Goal: Transaction & Acquisition: Purchase product/service

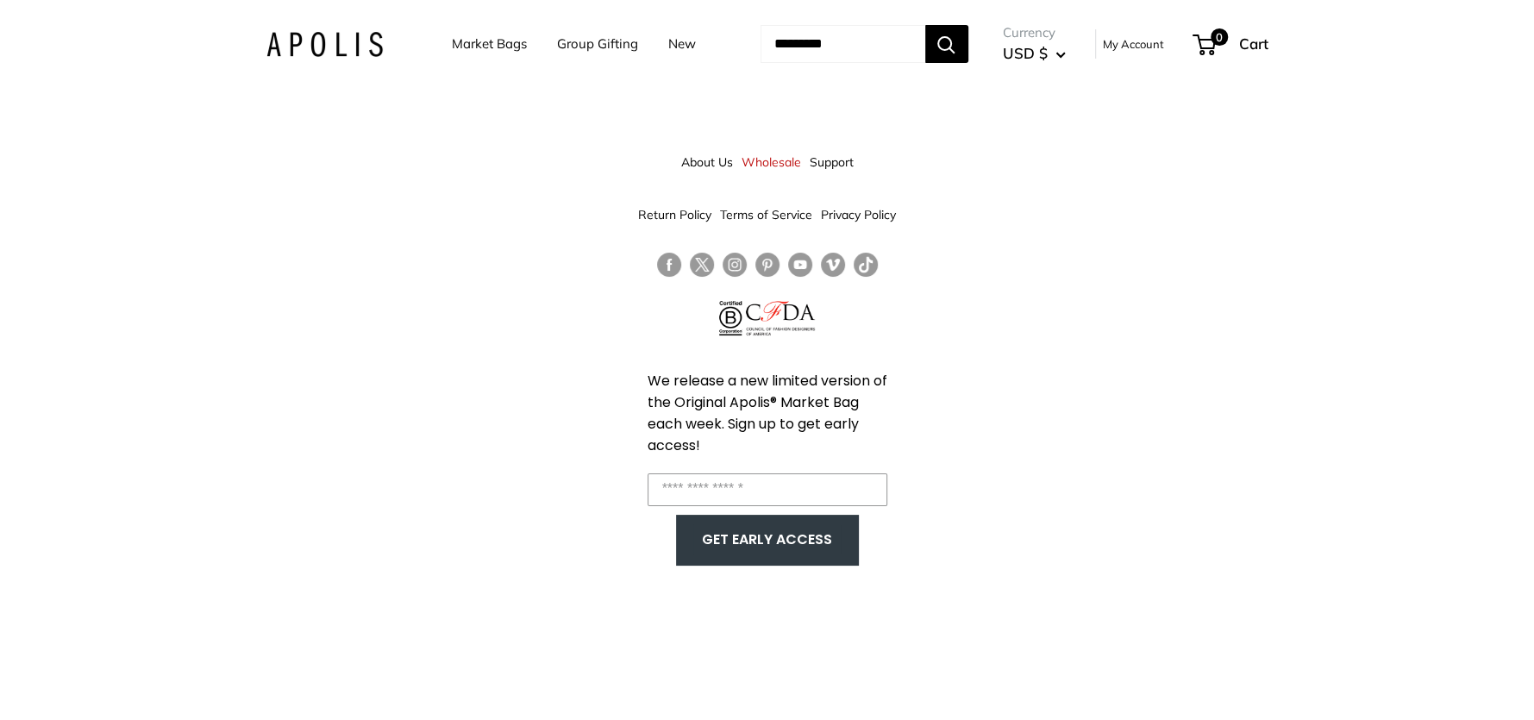
click at [959, 47] on button "Search" at bounding box center [946, 44] width 43 height 38
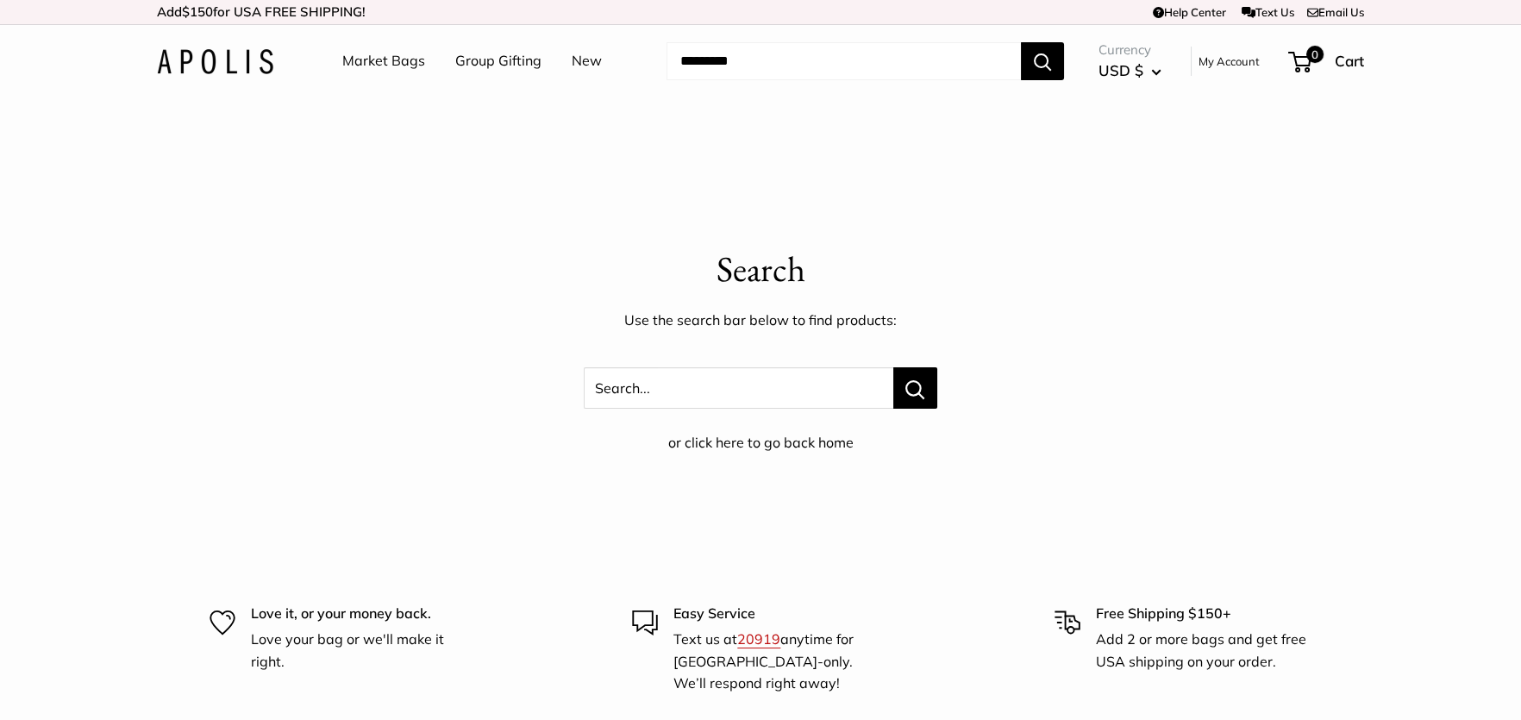
click at [735, 62] on input "Search..." at bounding box center [843, 61] width 354 height 38
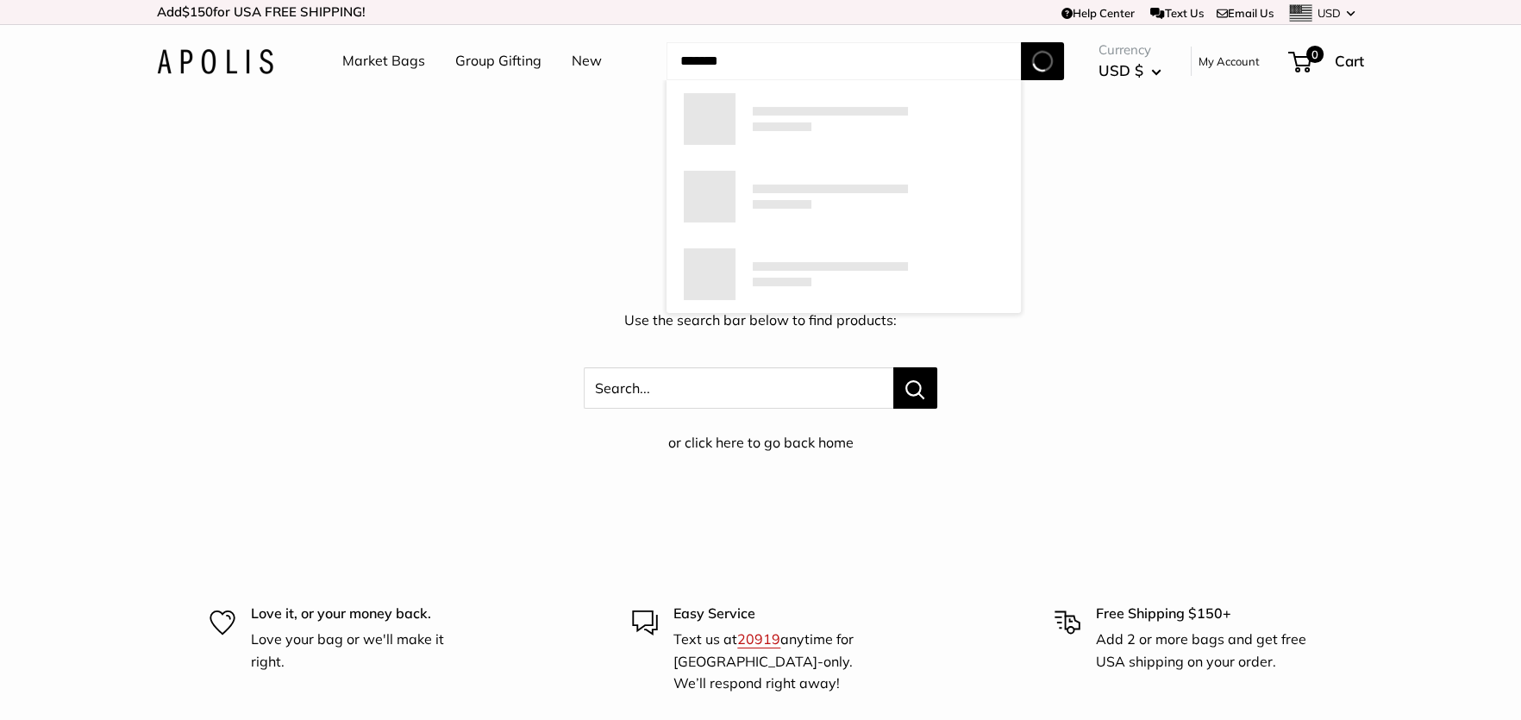
type input "*******"
click at [1021, 42] on button "Search" at bounding box center [1042, 61] width 43 height 38
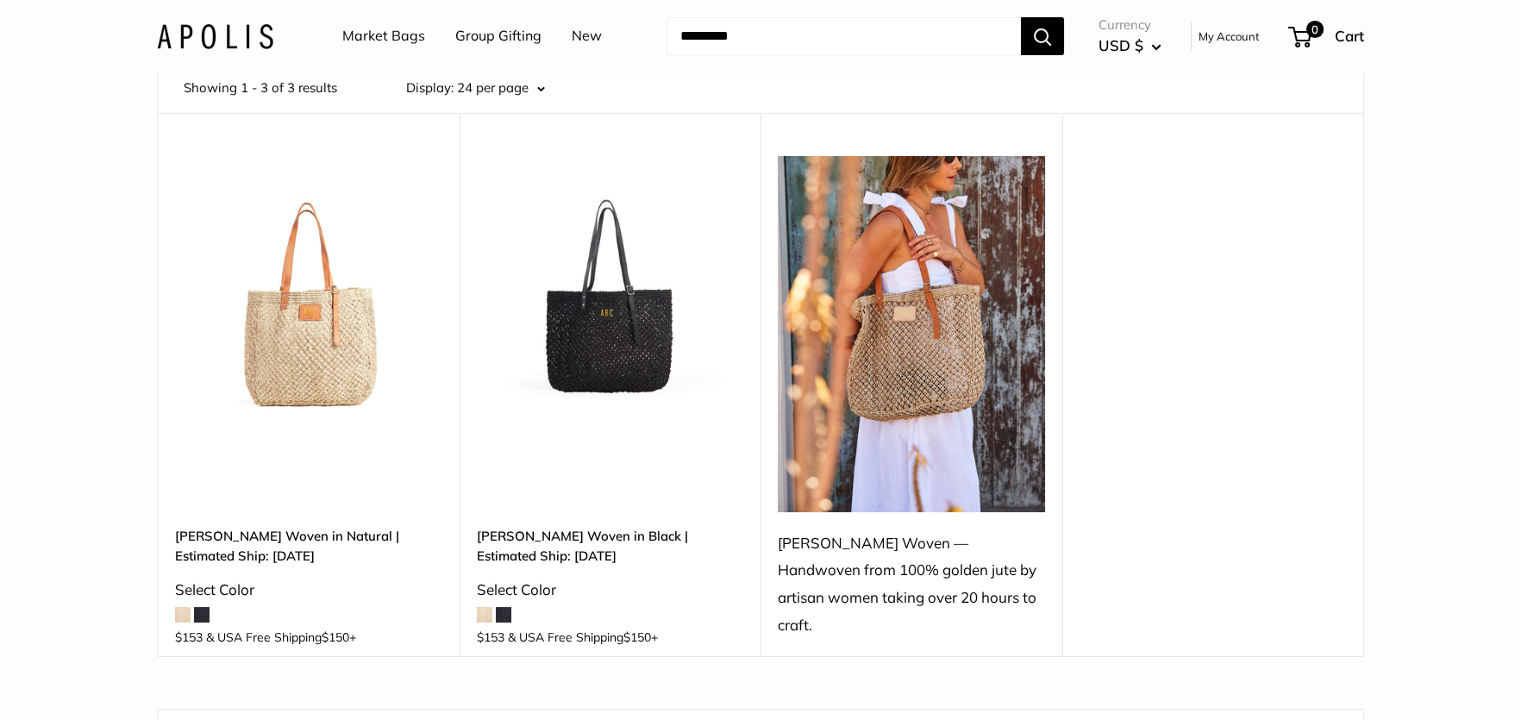
scroll to position [172, 0]
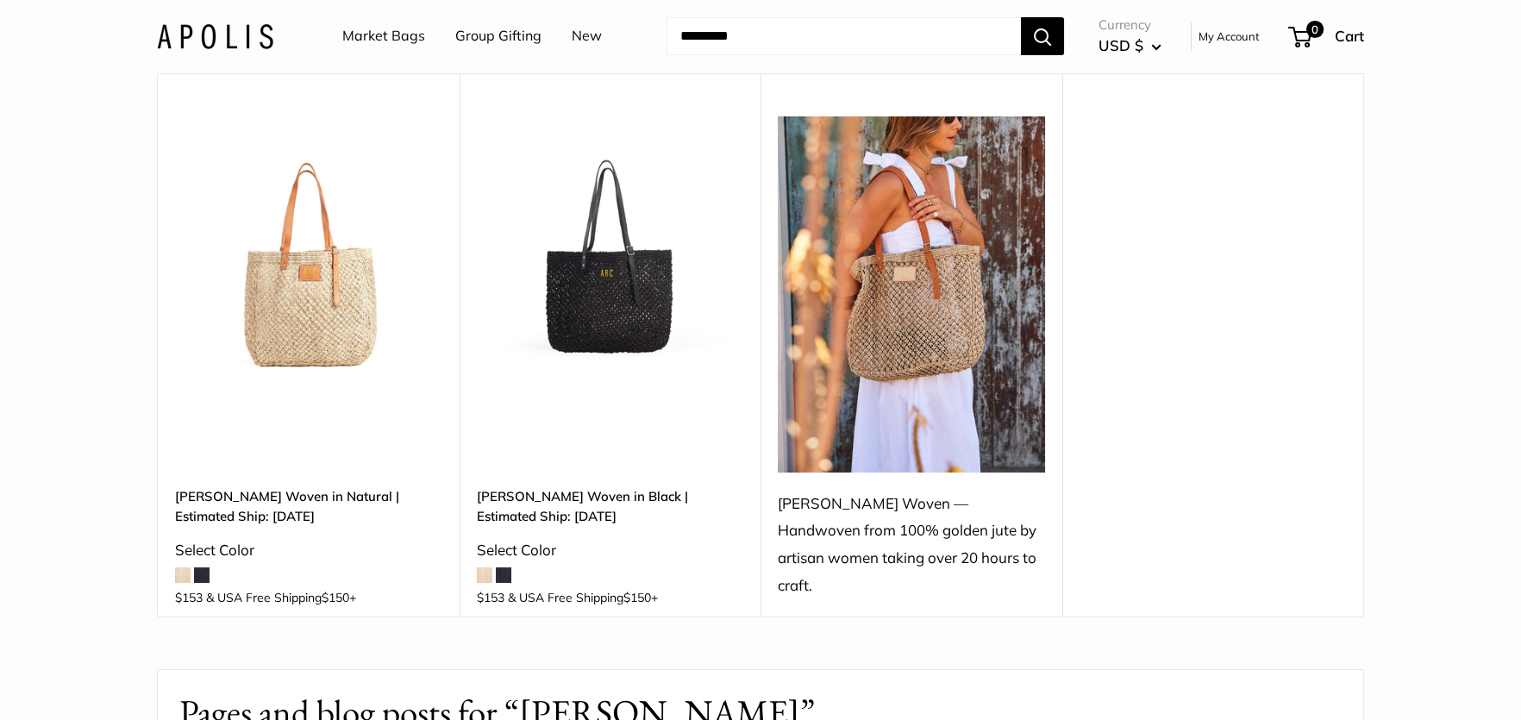
click at [0, 0] on img at bounding box center [0, 0] width 0 height 0
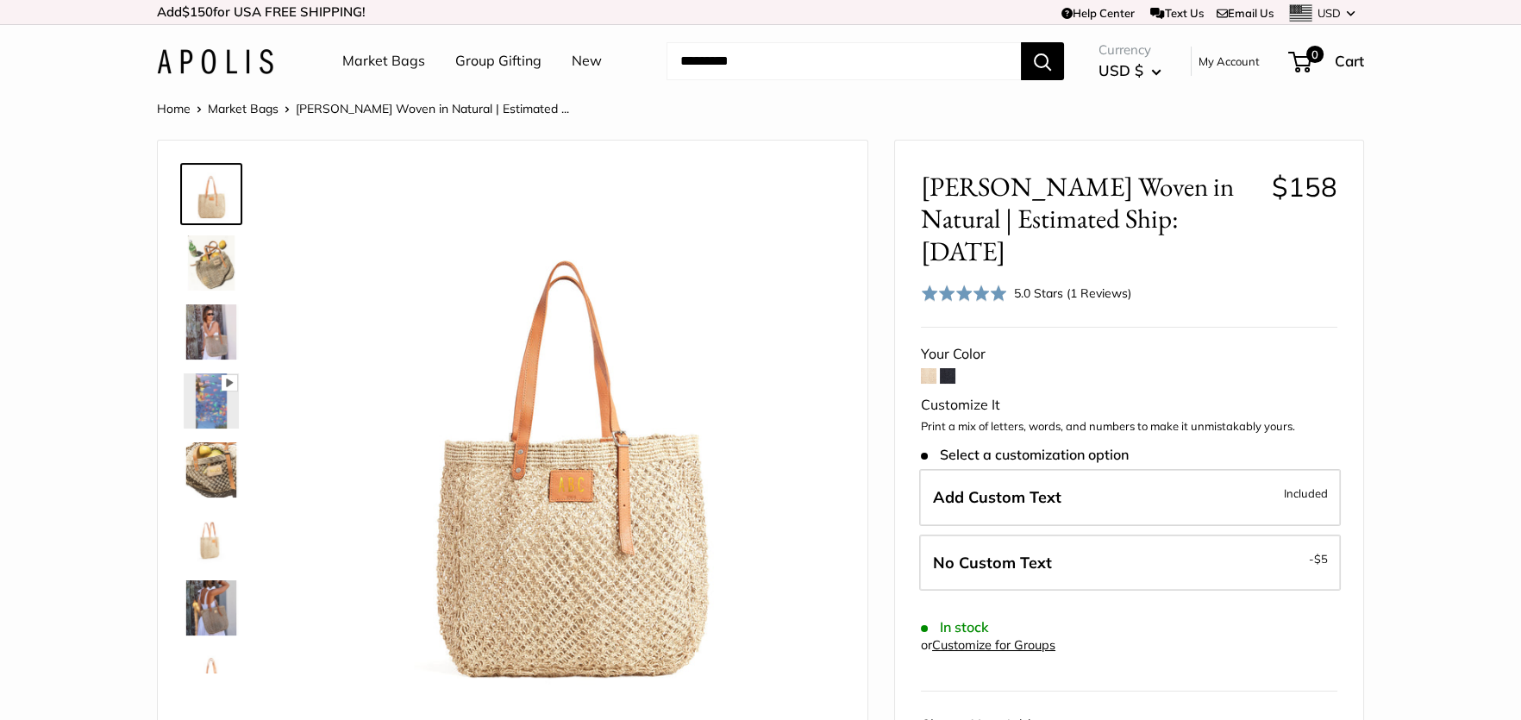
click at [222, 268] on img at bounding box center [211, 262] width 55 height 55
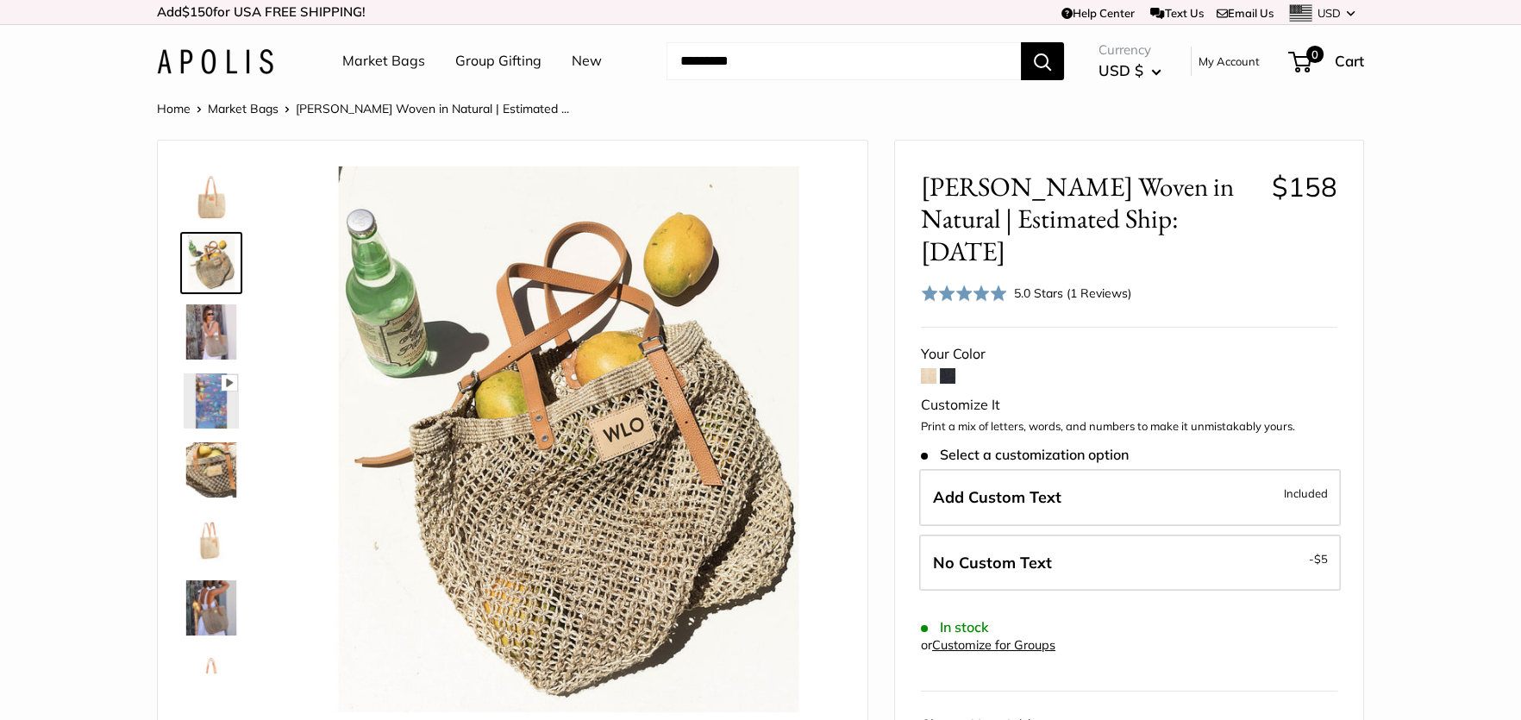
click at [212, 397] on img at bounding box center [211, 400] width 55 height 55
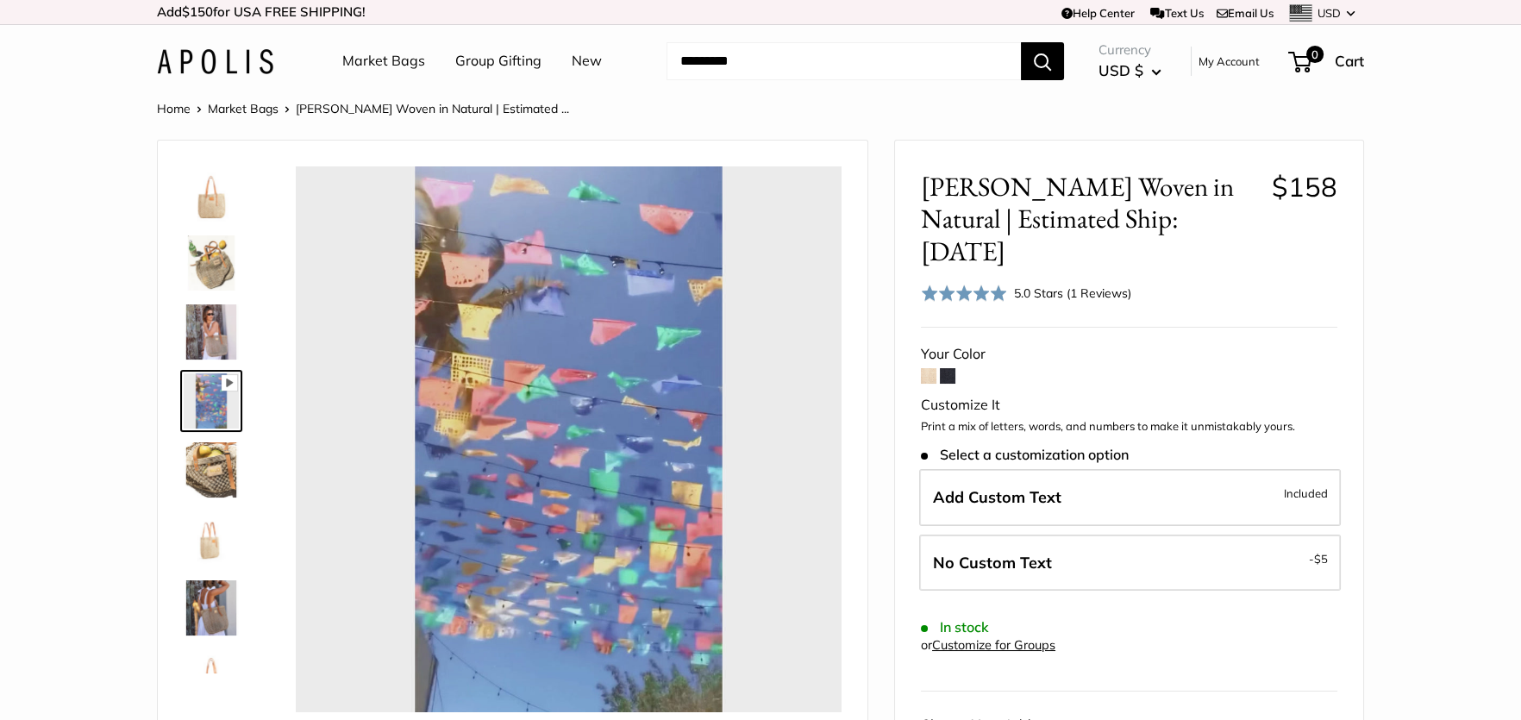
click at [216, 471] on img at bounding box center [211, 469] width 55 height 55
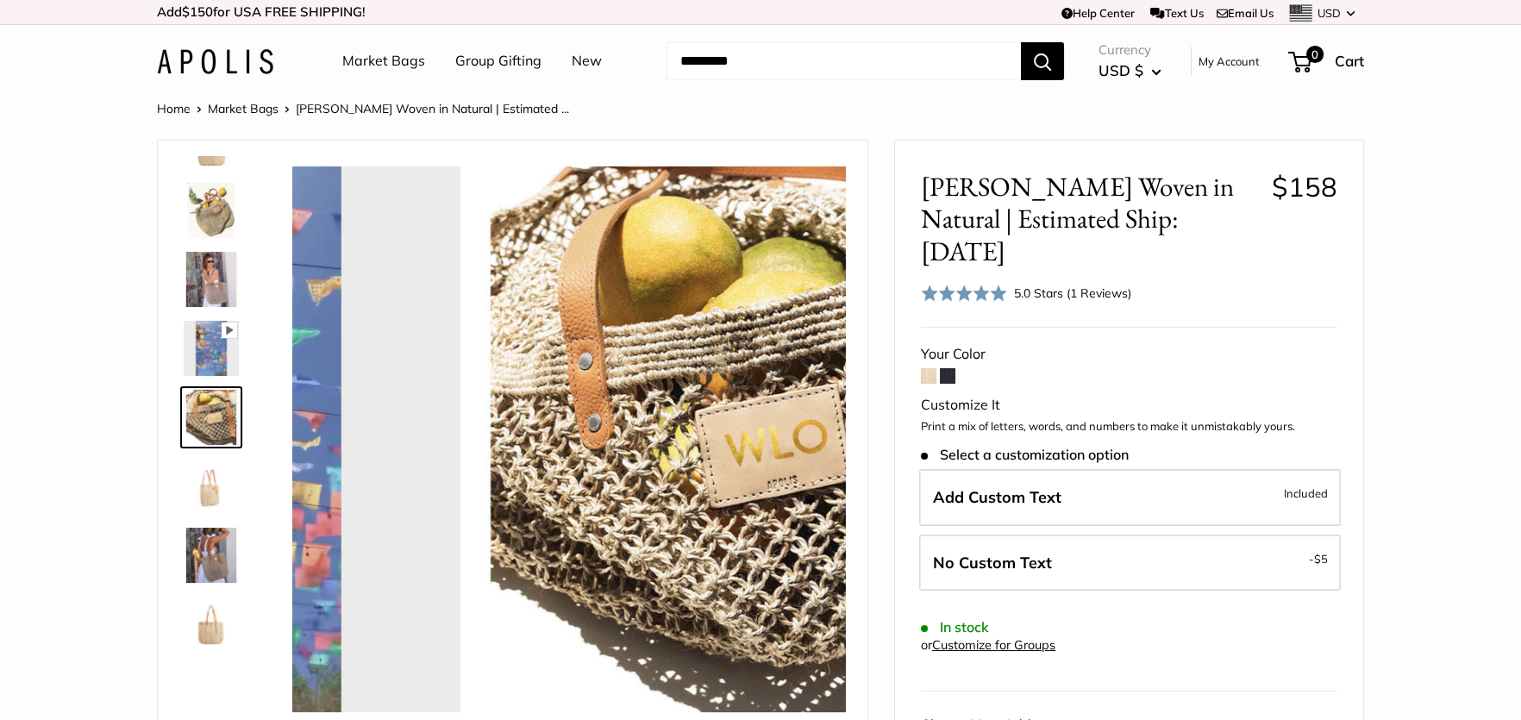
scroll to position [53, 0]
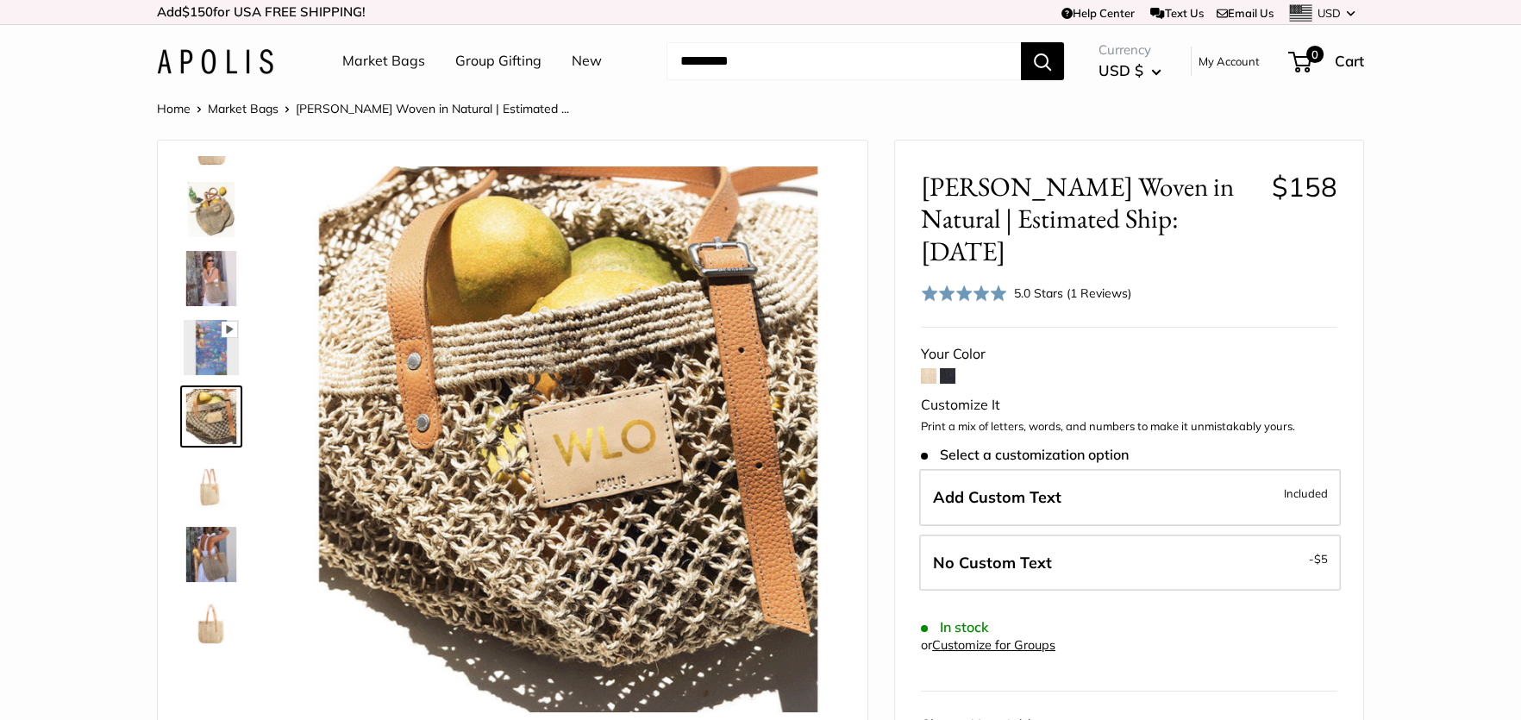
type input "****"
click at [214, 498] on img at bounding box center [211, 485] width 55 height 55
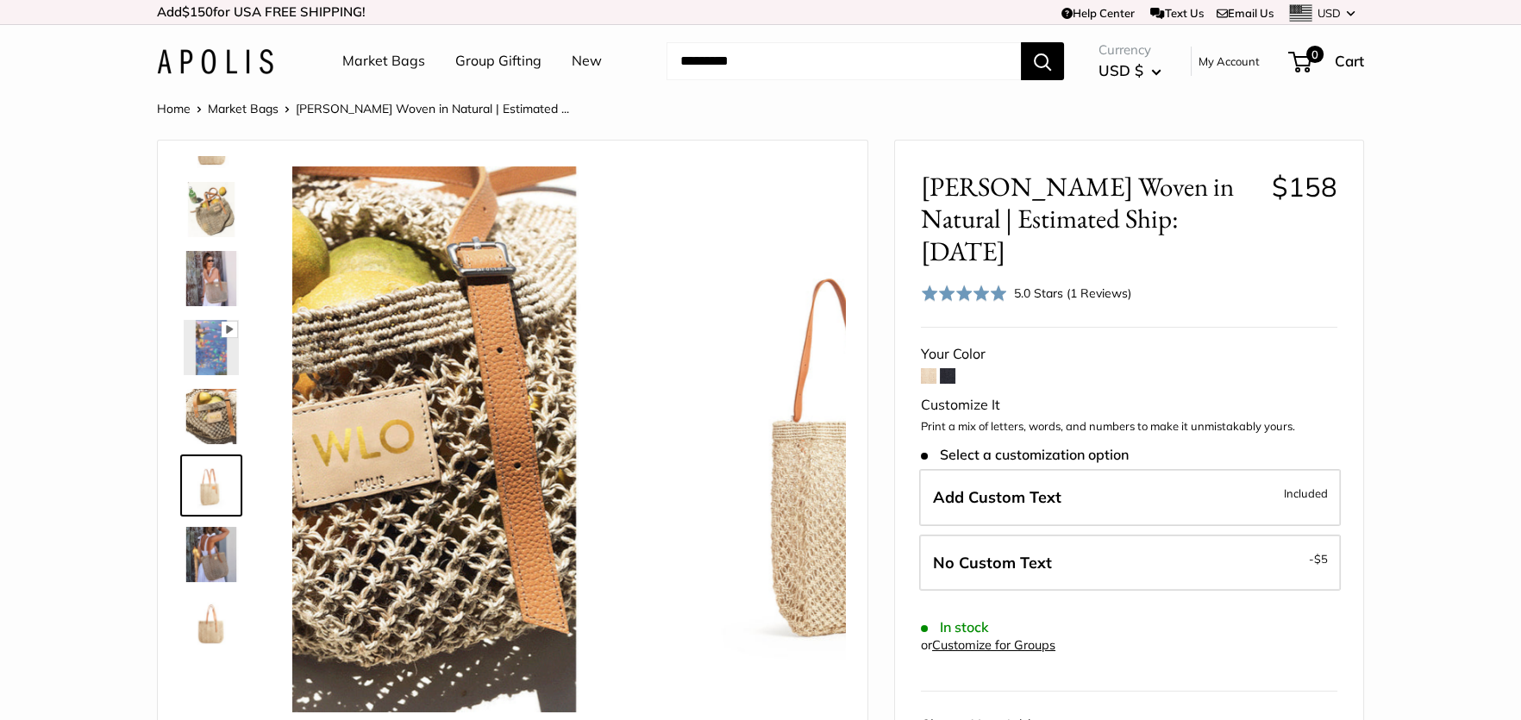
scroll to position [122, 0]
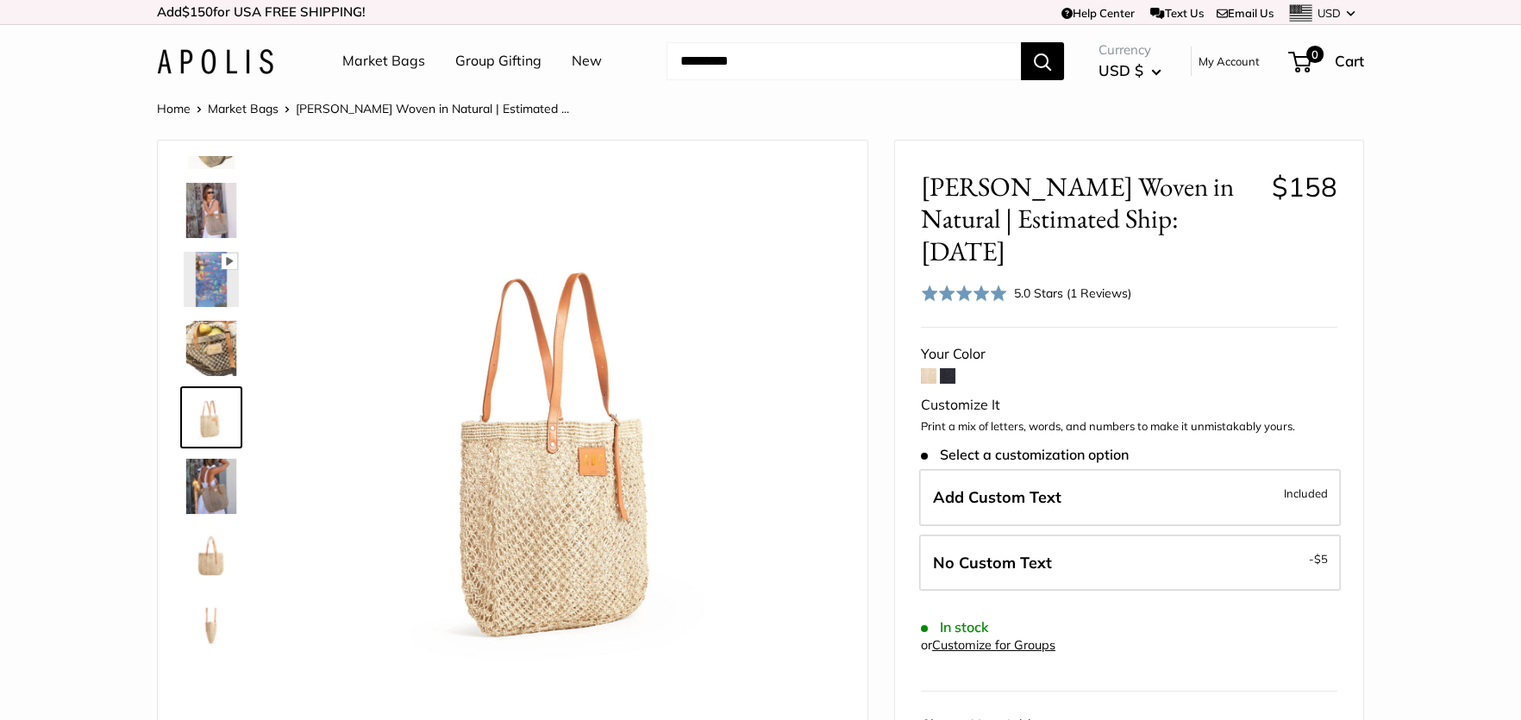
click at [212, 552] on img at bounding box center [211, 555] width 55 height 55
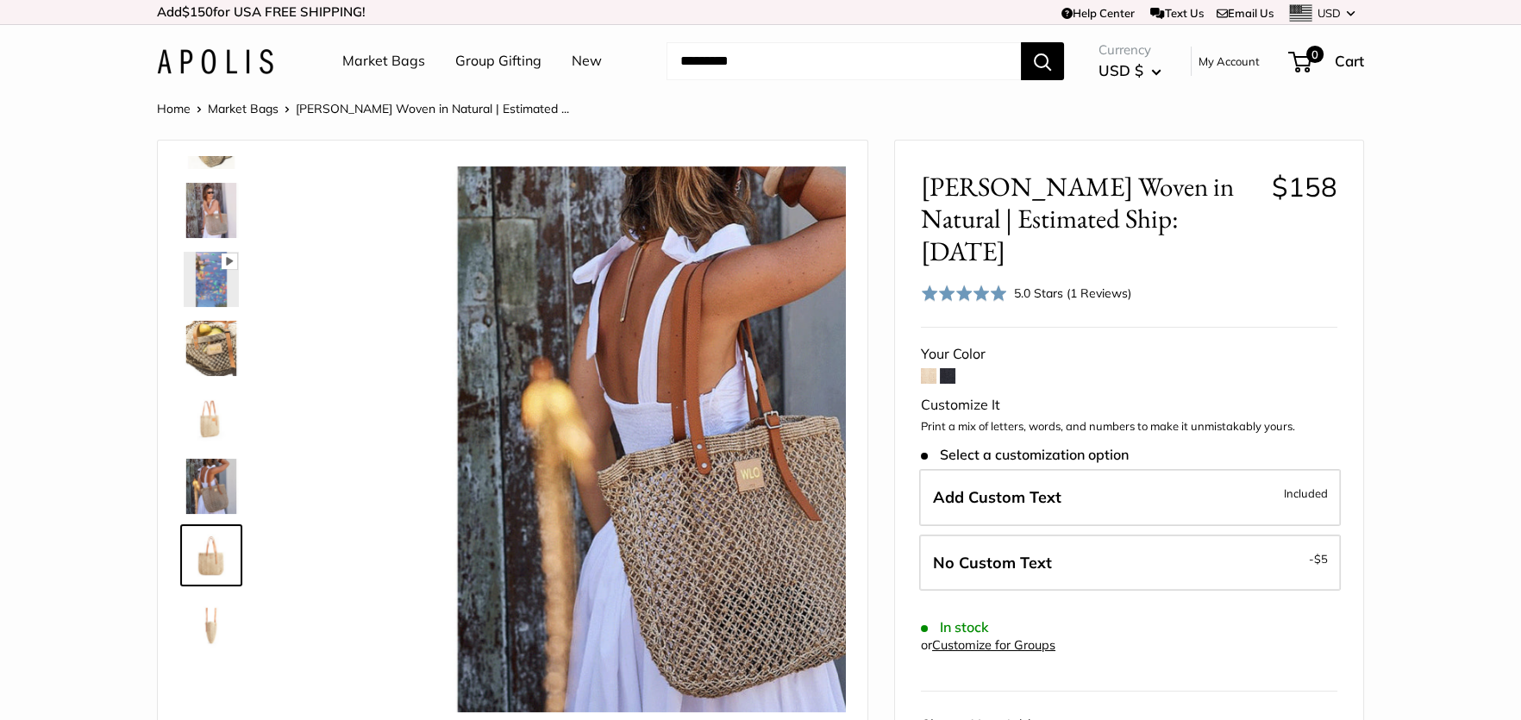
scroll to position [247, 0]
